Goal: Information Seeking & Learning: Learn about a topic

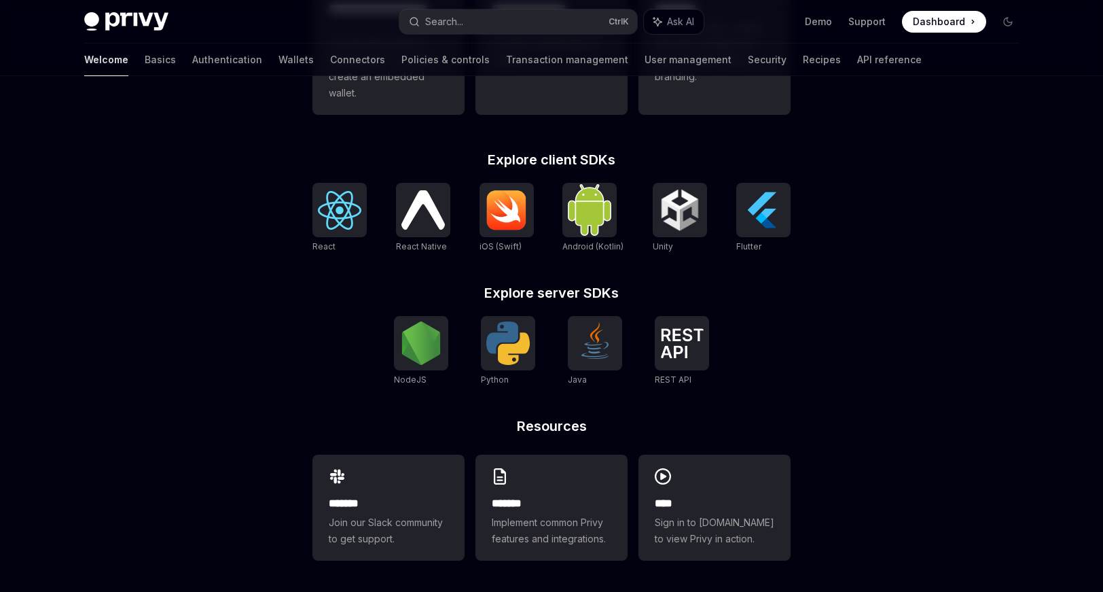
scroll to position [521, 0]
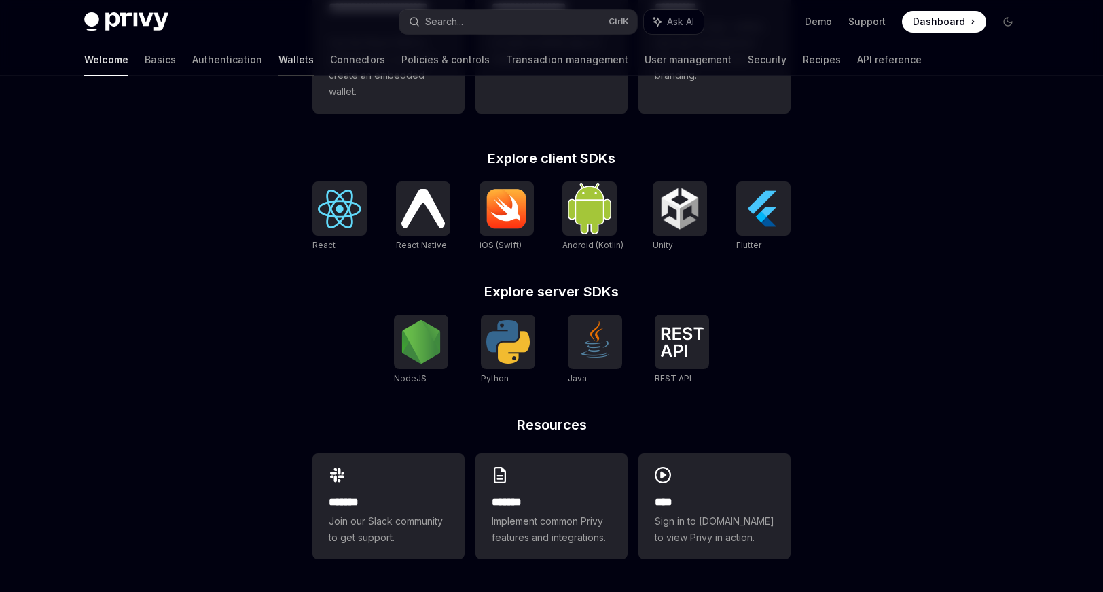
click at [279, 56] on link "Wallets" at bounding box center [296, 59] width 35 height 33
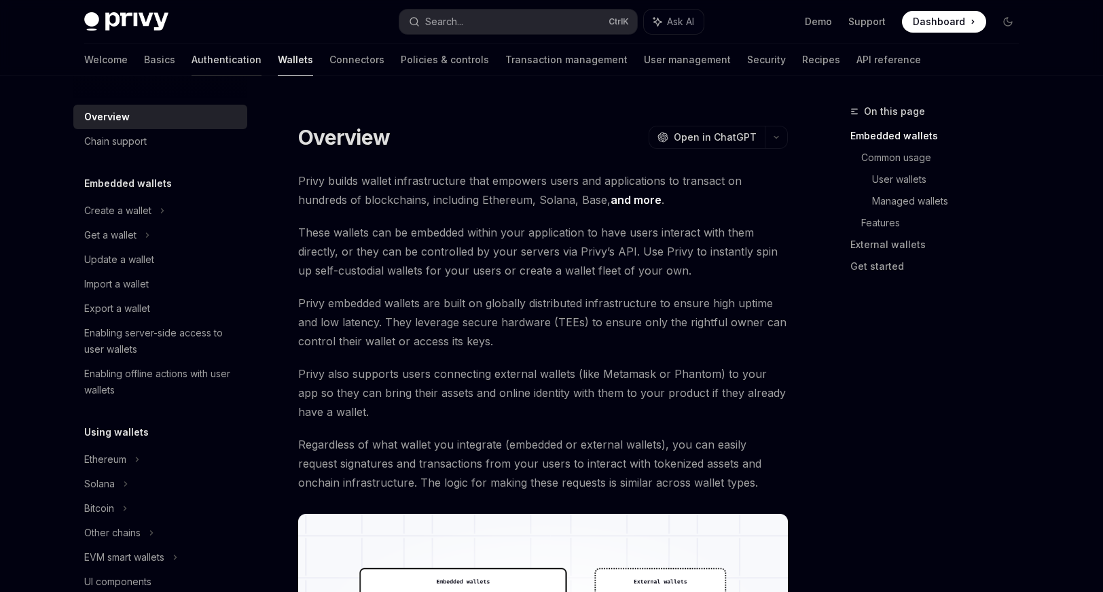
click at [192, 59] on link "Authentication" at bounding box center [227, 59] width 70 height 33
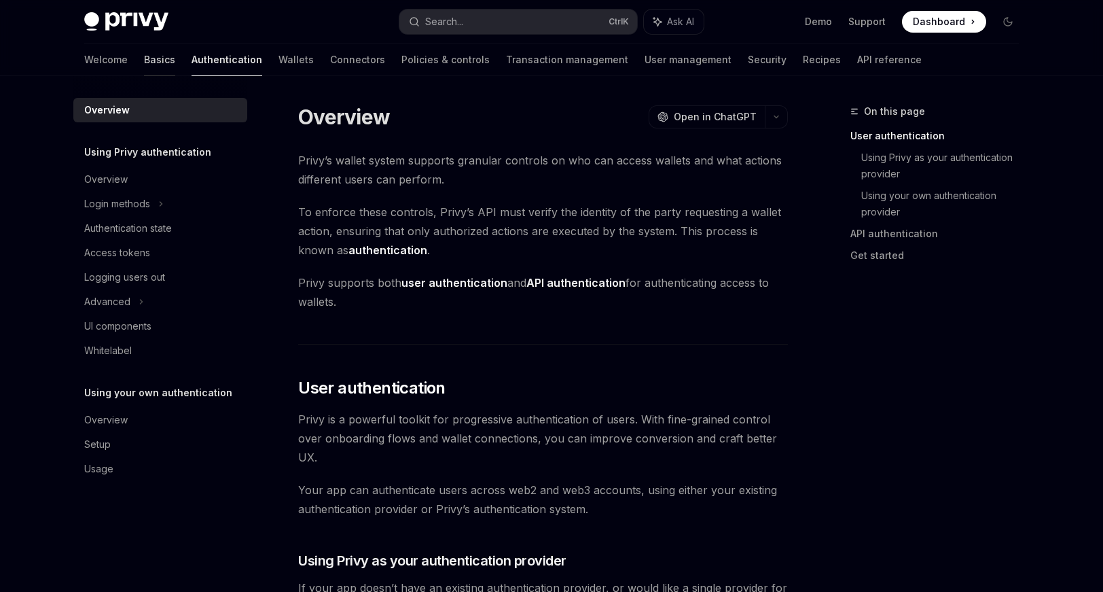
click at [144, 65] on link "Basics" at bounding box center [159, 59] width 31 height 33
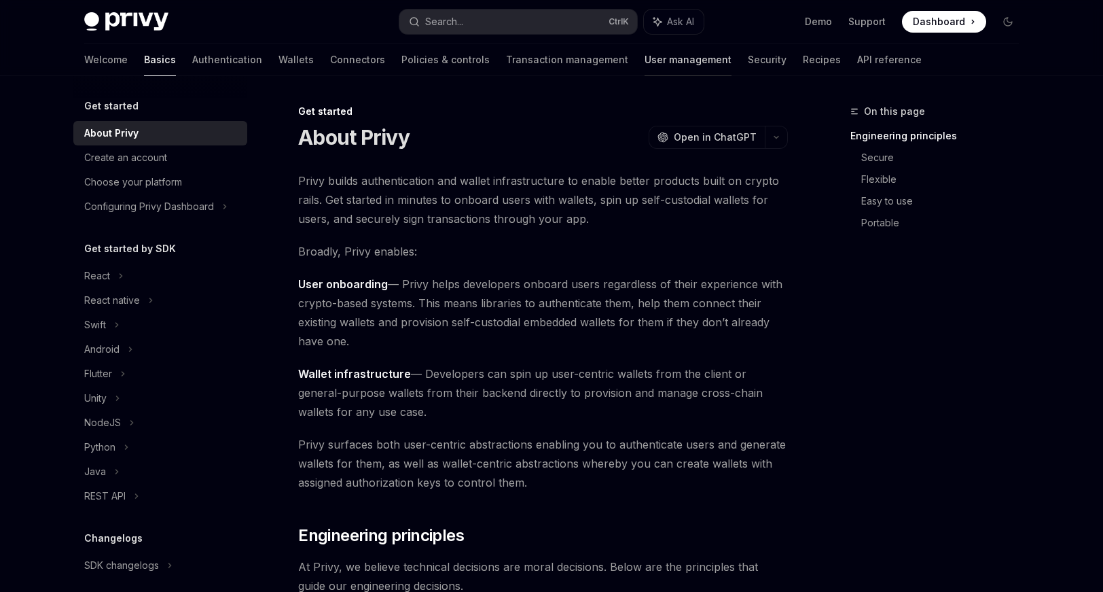
click at [645, 73] on link "User management" at bounding box center [688, 59] width 87 height 33
type textarea "*"
